Goal: Task Accomplishment & Management: Complete application form

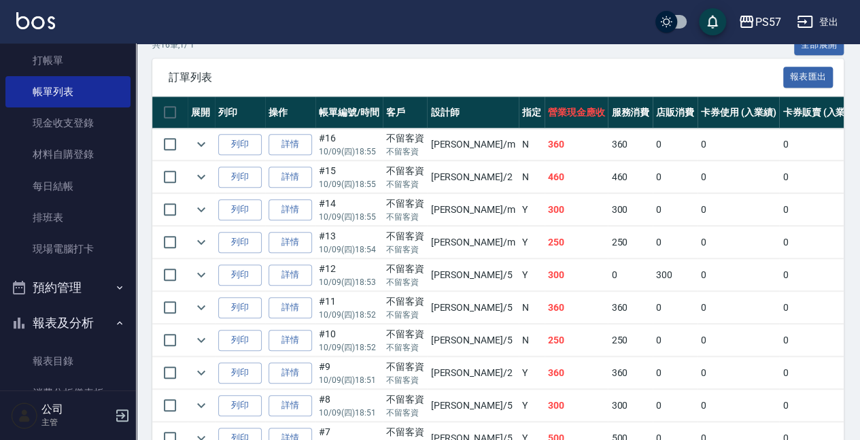
scroll to position [453, 0]
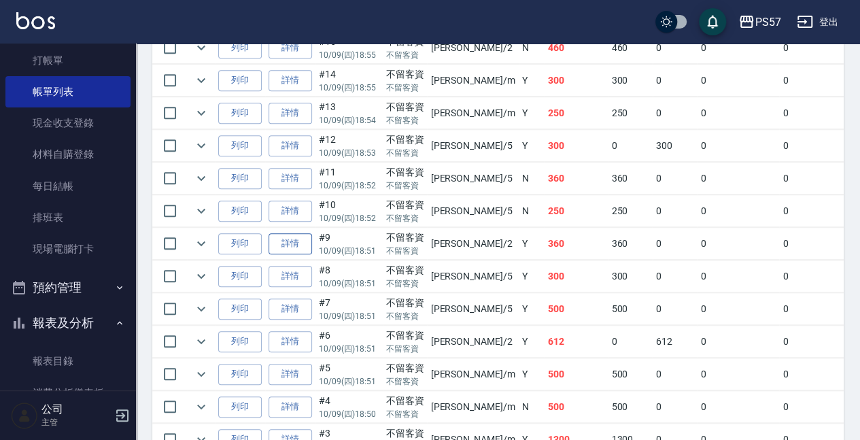
click at [305, 243] on link "詳情" at bounding box center [291, 243] width 44 height 21
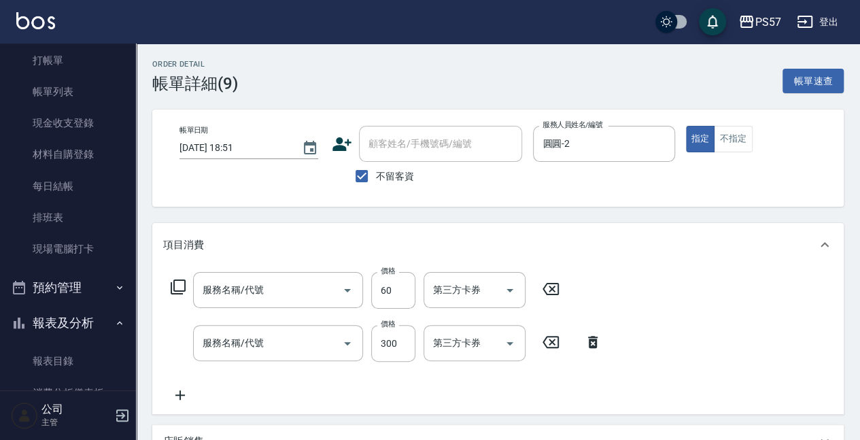
type input "[DATE] 18:51"
checkbox input "true"
type input "圓圓-2"
type input "剪髮100(2100)"
type input "洗髮300(1300)"
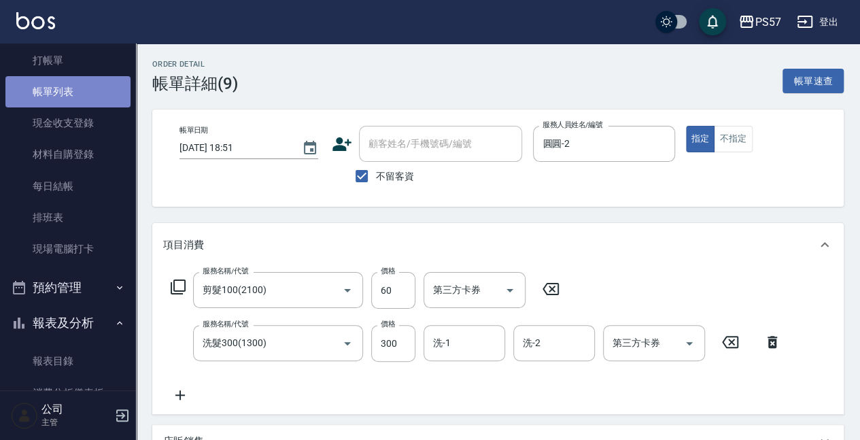
click at [76, 84] on link "帳單列表" at bounding box center [67, 91] width 125 height 31
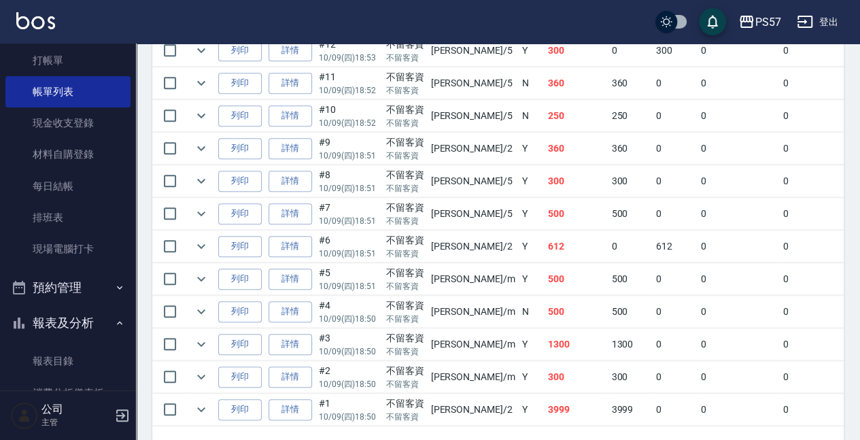
scroll to position [587, 0]
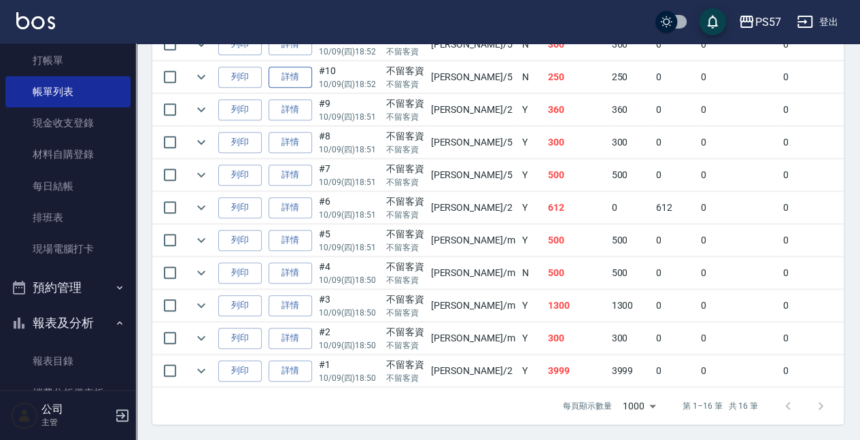
click at [287, 71] on link "詳情" at bounding box center [291, 77] width 44 height 21
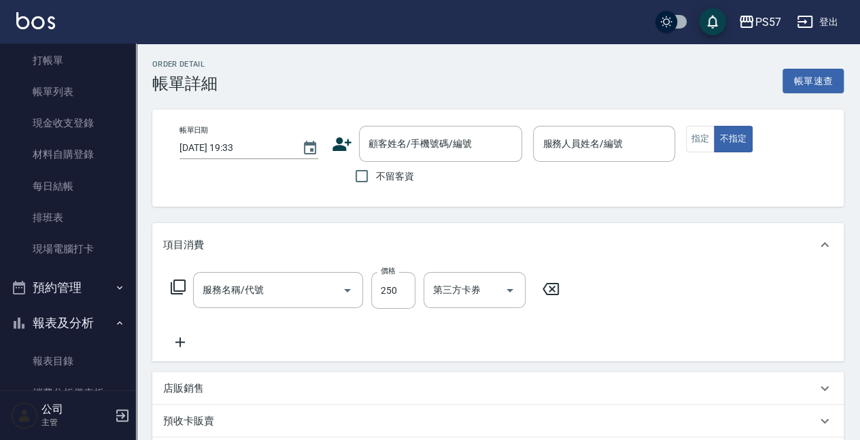
type input "[DATE] 18:52"
checkbox input "true"
type input "[PERSON_NAME]5"
type input "剪髮210(2210)"
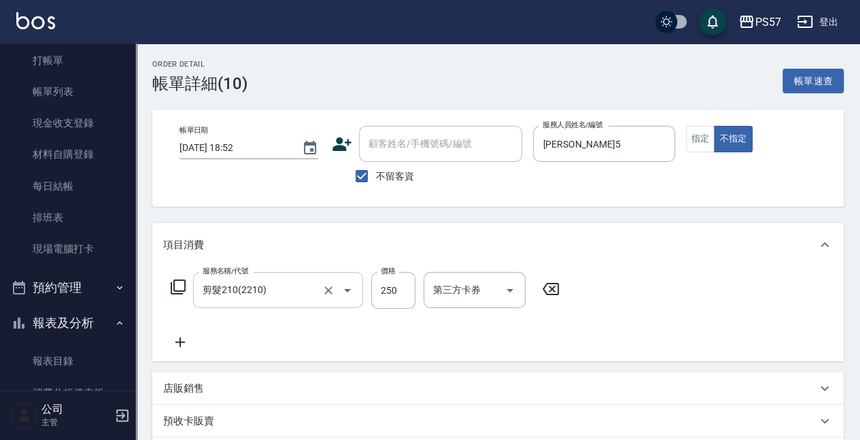
click at [317, 296] on input "剪髮210(2210)" at bounding box center [259, 290] width 120 height 24
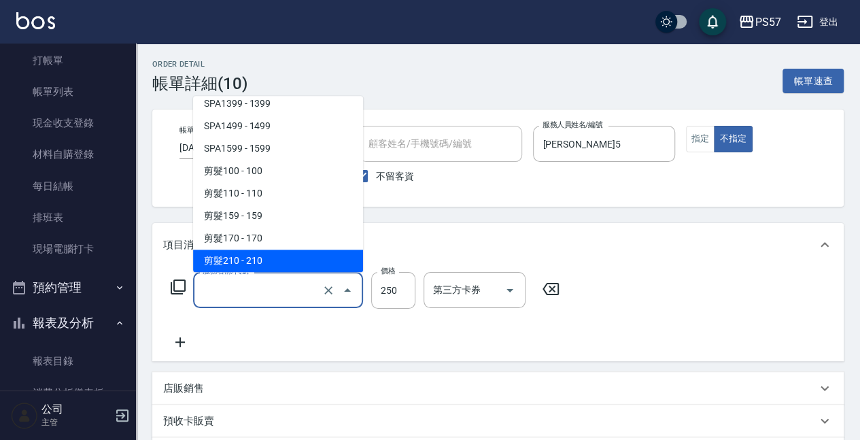
scroll to position [5, 0]
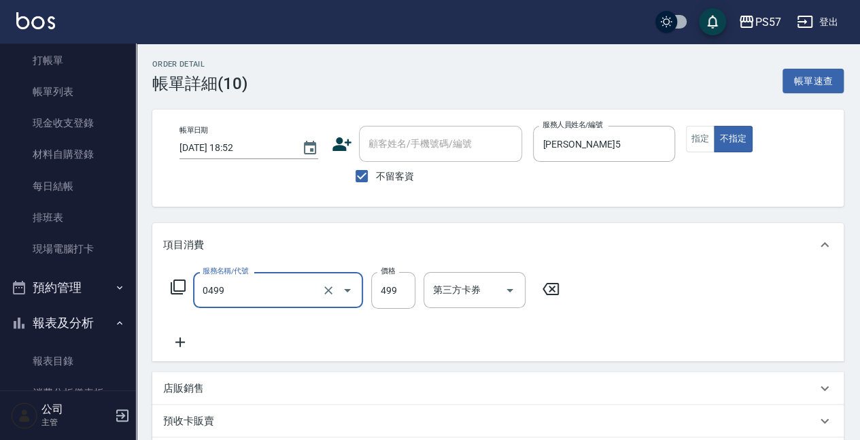
type input "SPA499(0499)"
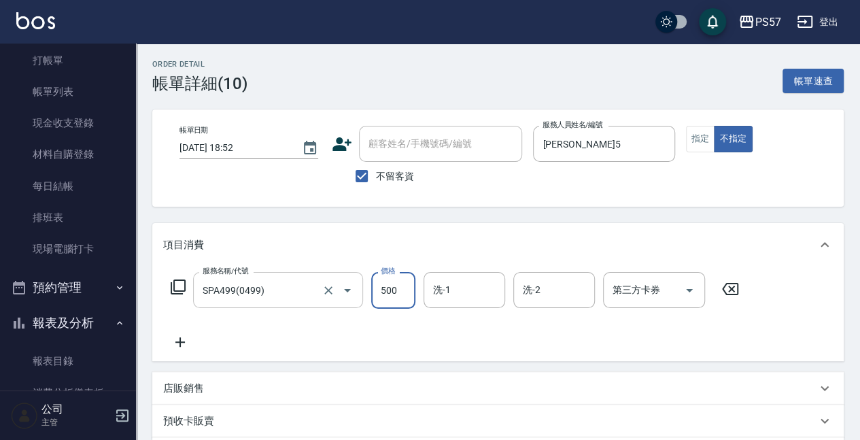
type input "500"
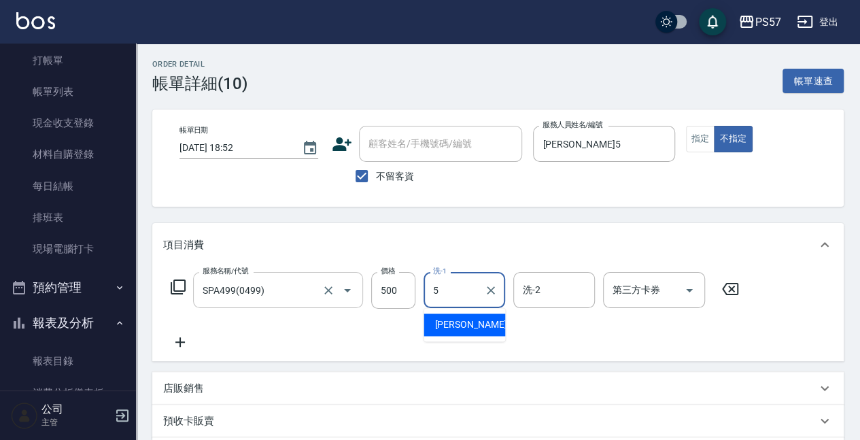
type input "[PERSON_NAME]5"
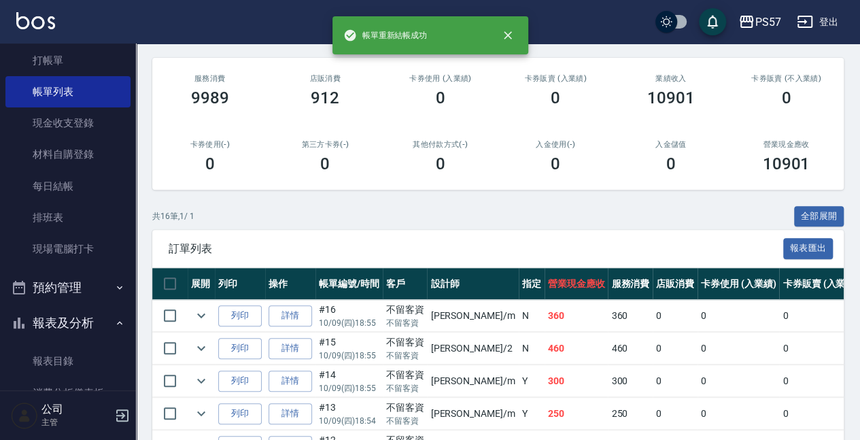
scroll to position [272, 0]
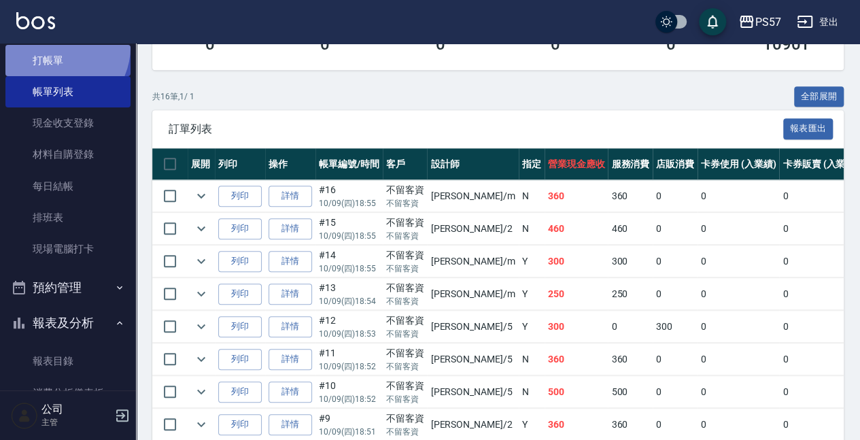
click at [56, 46] on link "打帳單" at bounding box center [67, 60] width 125 height 31
